Goal: Information Seeking & Learning: Learn about a topic

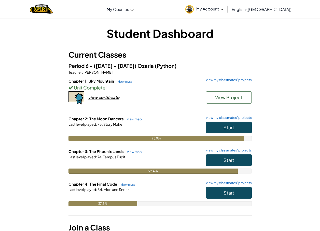
drag, startPoint x: 143, startPoint y: 122, endPoint x: 143, endPoint y: 135, distance: 12.7
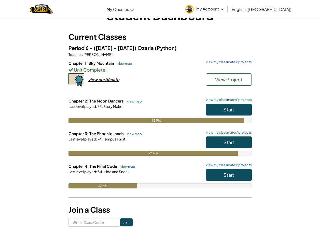
scroll to position [25, 0]
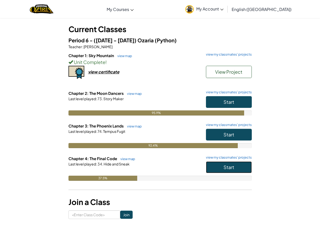
click at [232, 170] on button "Start" at bounding box center [229, 167] width 46 height 12
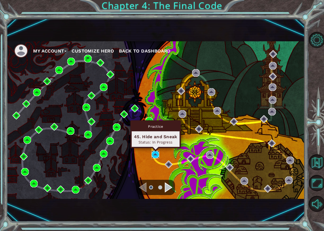
click at [152, 152] on img at bounding box center [156, 155] width 8 height 8
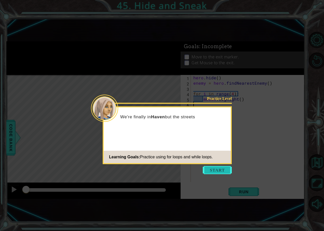
click at [217, 170] on button "Start" at bounding box center [217, 170] width 29 height 8
